Goal: Task Accomplishment & Management: Complete application form

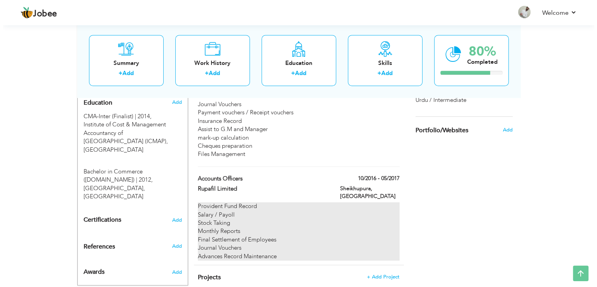
scroll to position [370, 0]
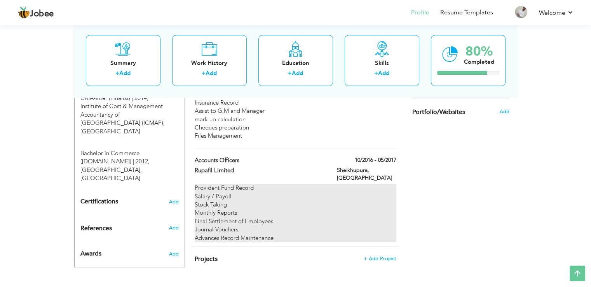
click at [228, 201] on div "Stock Taking" at bounding box center [295, 205] width 201 height 8
type input "Accounts Officers"
type input "Rupafil Limited"
type input "10/2016"
type input "05/2017"
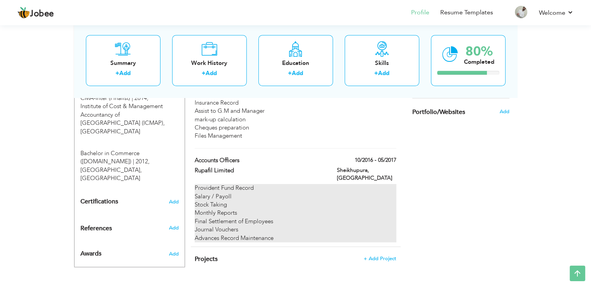
type input "[GEOGRAPHIC_DATA]"
type input "Sheikhupura"
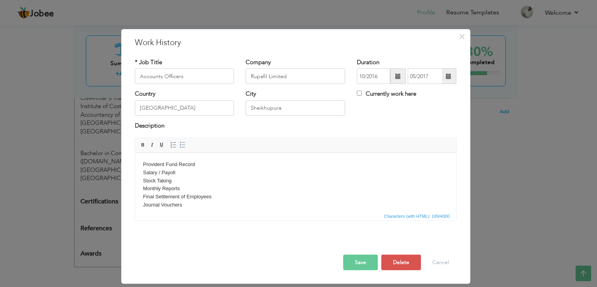
click at [228, 182] on body "Provident Fund Record Salary / Payoll Stock Taking Monthly Reports Final Settle…" at bounding box center [295, 189] width 305 height 57
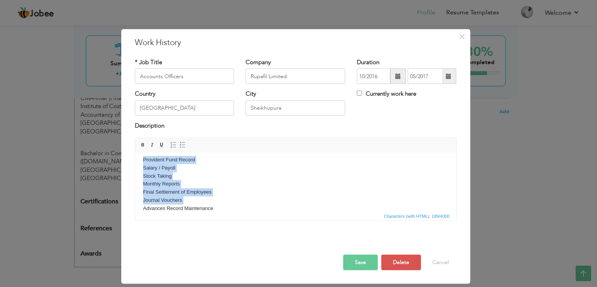
scroll to position [0, 0]
copy body "Provident Fund Record Salary / Payoll Stock Taking Monthly Reports Final Settle…"
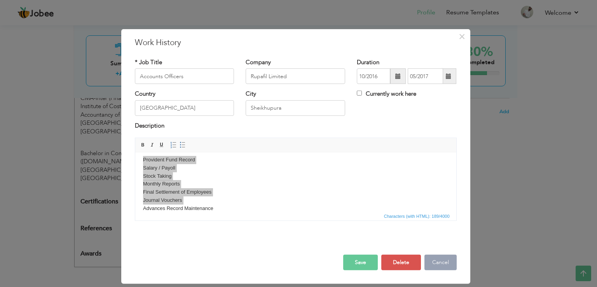
click at [443, 263] on button "Cancel" at bounding box center [440, 263] width 32 height 16
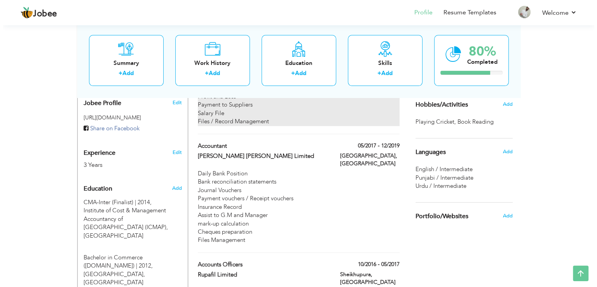
scroll to position [370, 0]
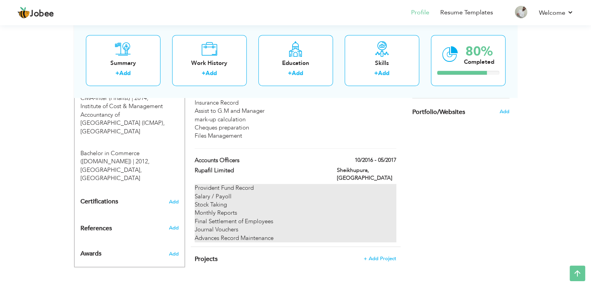
click at [265, 201] on div "Stock Taking" at bounding box center [295, 205] width 201 height 8
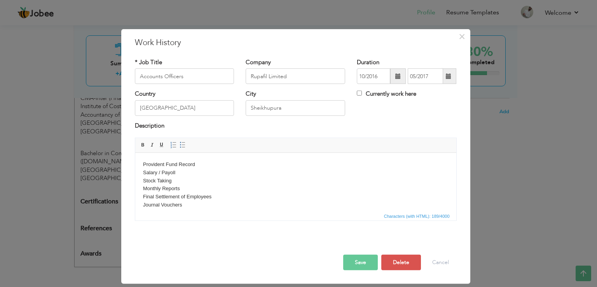
click at [215, 193] on body "Provident Fund Record Salary / Payoll Stock Taking Monthly Reports Final Settle…" at bounding box center [295, 189] width 305 height 57
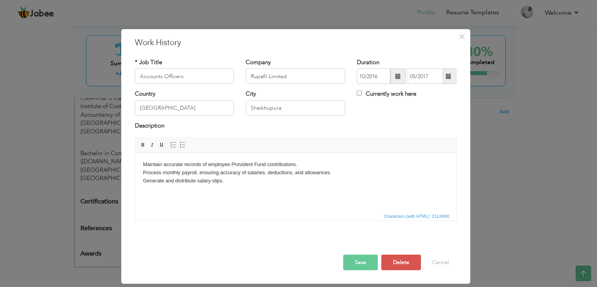
scroll to position [0, 0]
click at [269, 189] on body "Maintain accurate records of employee Provident Fund contributions. Process mon…" at bounding box center [295, 177] width 305 height 32
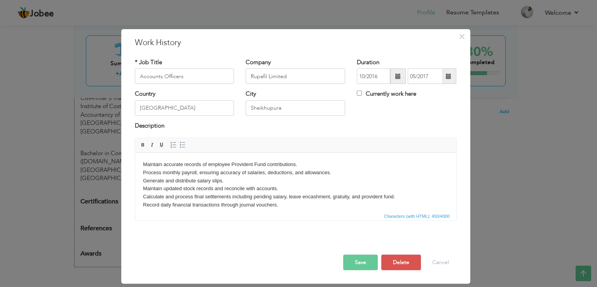
scroll to position [5, 0]
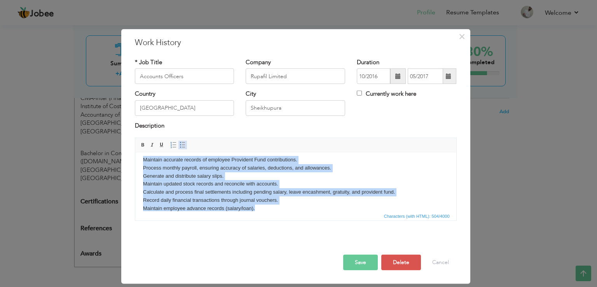
click at [180, 142] on span at bounding box center [183, 145] width 6 height 6
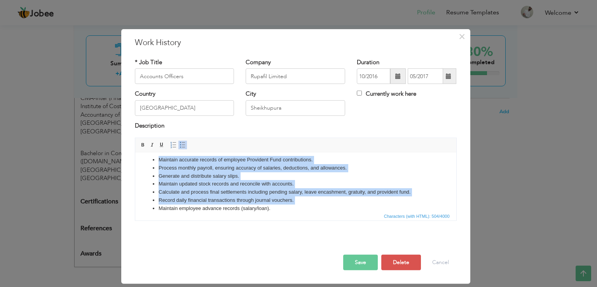
click at [251, 200] on li "Record daily financial transactions through journal vouchers." at bounding box center [295, 200] width 274 height 8
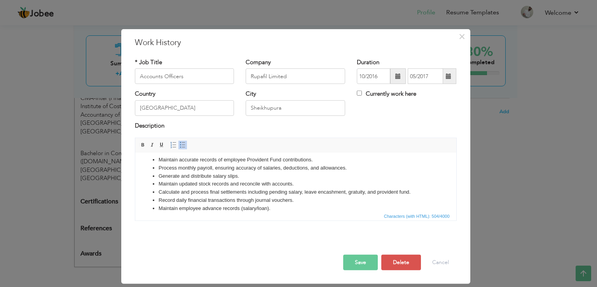
click at [356, 257] on button "Save" at bounding box center [360, 263] width 35 height 16
click at [352, 190] on li "Calculate and process final settlements including pending salary, leave encashm…" at bounding box center [295, 192] width 274 height 8
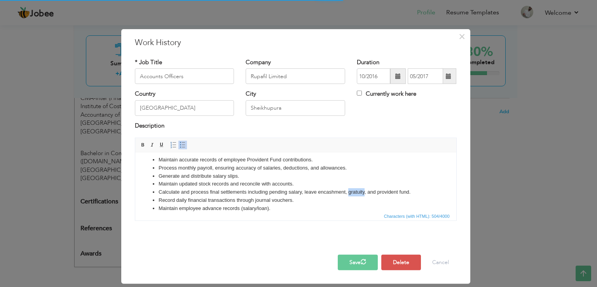
click at [352, 190] on li "Calculate and process final settlements including pending salary, leave encashm…" at bounding box center [295, 192] width 274 height 8
click at [316, 192] on li "Calculate and process final settlements including pending salary, leave encashm…" at bounding box center [295, 192] width 274 height 8
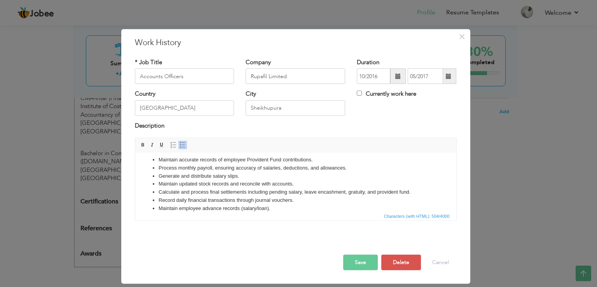
click at [364, 267] on button "Save" at bounding box center [360, 263] width 35 height 16
click at [356, 258] on button "Save" at bounding box center [360, 263] width 35 height 16
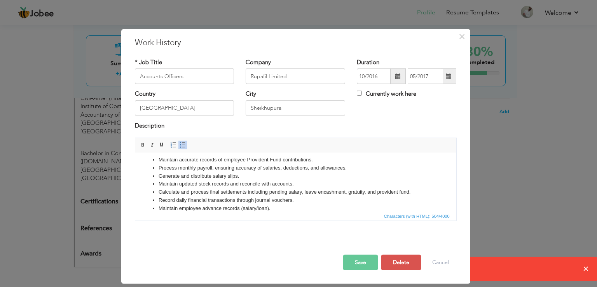
click at [356, 258] on button "Save" at bounding box center [360, 263] width 35 height 16
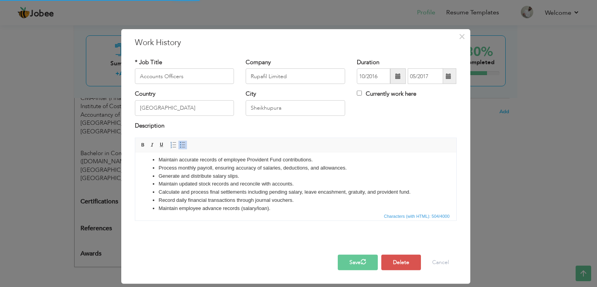
click at [363, 262] on span "button" at bounding box center [363, 261] width 6 height 6
click at [363, 262] on span "button" at bounding box center [364, 262] width 8 height 8
click at [301, 205] on li "Maintain employee advance records (salary/loan)." at bounding box center [295, 208] width 274 height 8
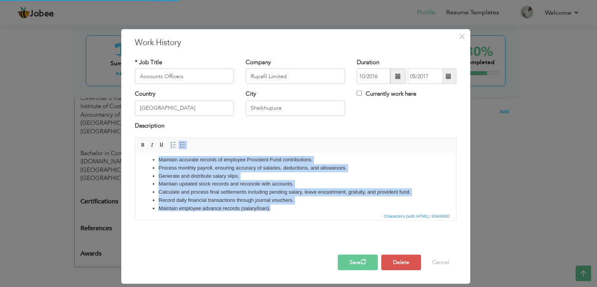
copy ul "Maintain accurate records of employee Provident Fund contributions. Process mon…"
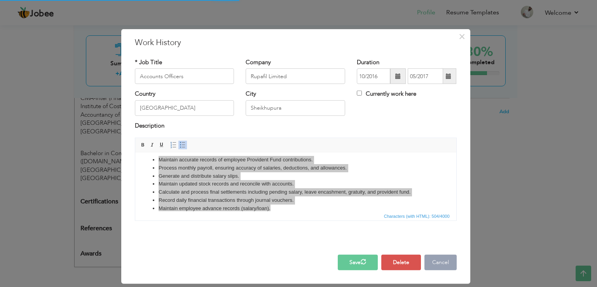
click at [441, 258] on button "Cancel" at bounding box center [440, 263] width 32 height 16
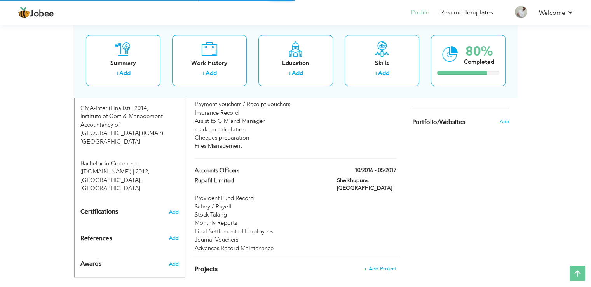
scroll to position [339, 0]
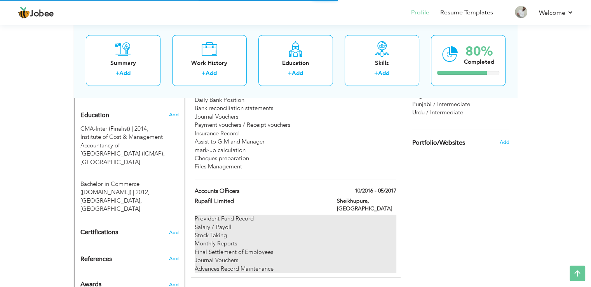
click at [308, 239] on div "Monthly Reports" at bounding box center [295, 243] width 201 height 8
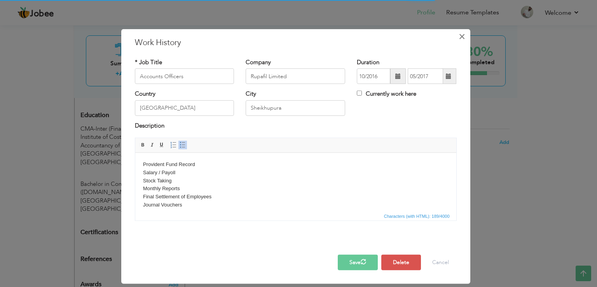
click at [457, 37] on button "×" at bounding box center [462, 36] width 12 height 12
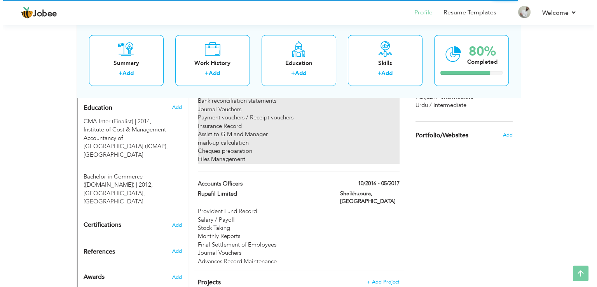
scroll to position [370, 0]
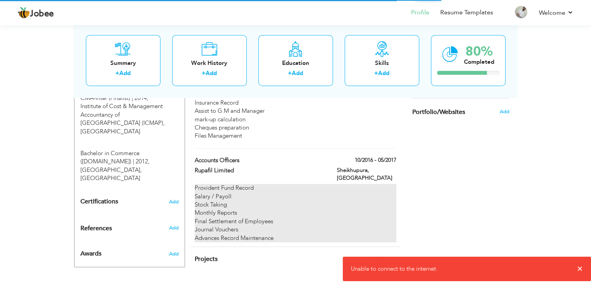
click at [324, 184] on div "Provident Fund Record Salary / Payoll Stock Taking Monthly Reports Final Settle…" at bounding box center [295, 213] width 201 height 58
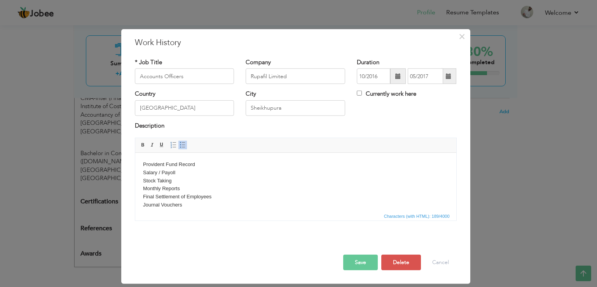
click at [399, 171] on body "Provident Fund Record Salary / Payoll Stock Taking Monthly Reports Final Settle…" at bounding box center [295, 189] width 305 height 57
click at [290, 186] on body "Provident Fund Record Salary / Payoll Stock Taking Monthly Reports Final Settle…" at bounding box center [295, 189] width 305 height 57
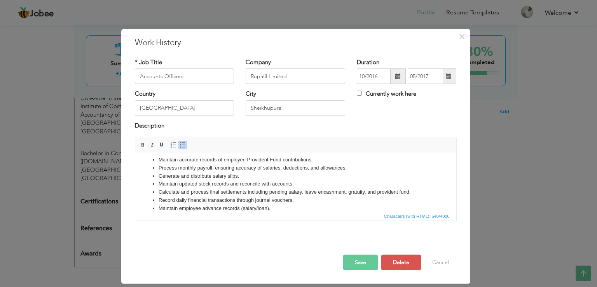
click at [353, 264] on button "Save" at bounding box center [360, 263] width 35 height 16
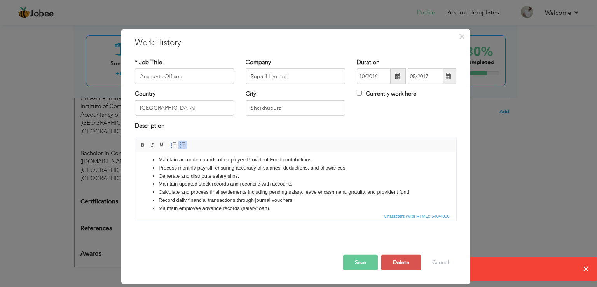
click at [362, 263] on button "Save" at bounding box center [360, 263] width 35 height 16
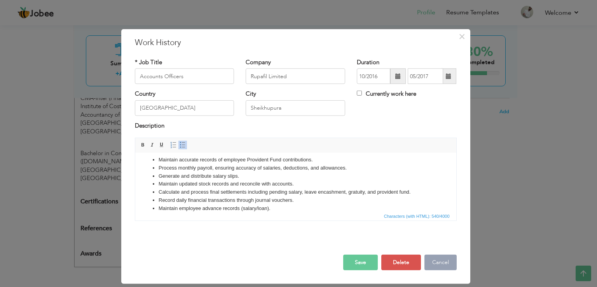
click at [437, 260] on button "Cancel" at bounding box center [440, 263] width 32 height 16
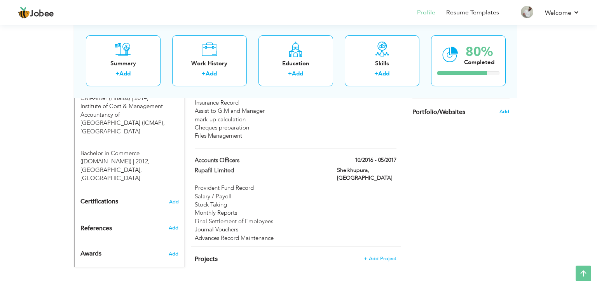
scroll to position [0, 0]
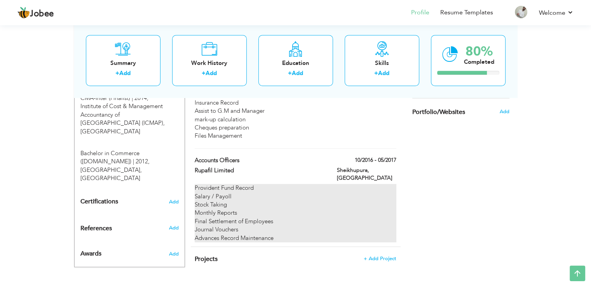
click at [256, 192] on div "Salary / Payoll" at bounding box center [295, 196] width 201 height 8
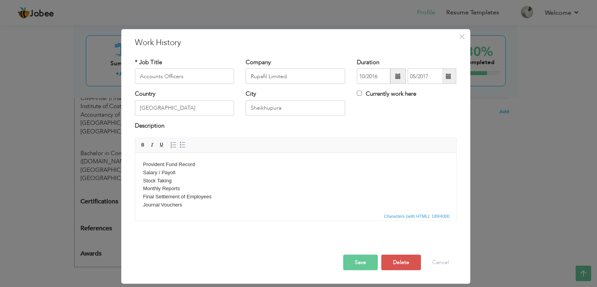
click at [269, 164] on body "Provident Fund Record Salary / Payoll Stock Taking Monthly Reports Final Settle…" at bounding box center [295, 189] width 305 height 57
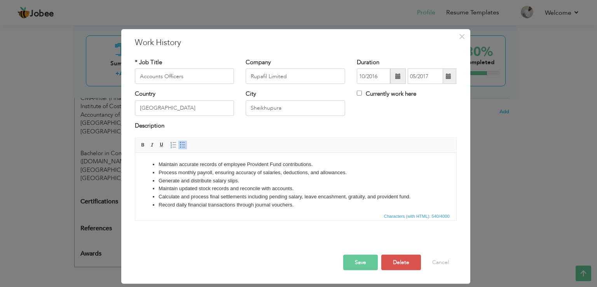
scroll to position [5, 0]
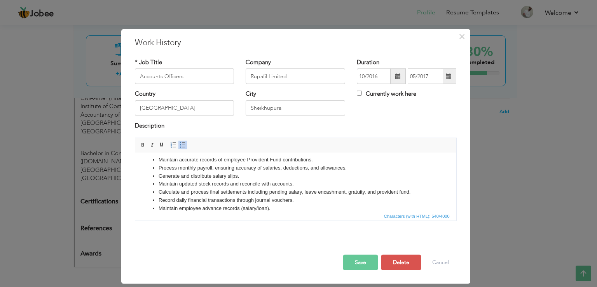
click at [375, 258] on button "Save" at bounding box center [360, 263] width 35 height 16
